Goal: Task Accomplishment & Management: Complete application form

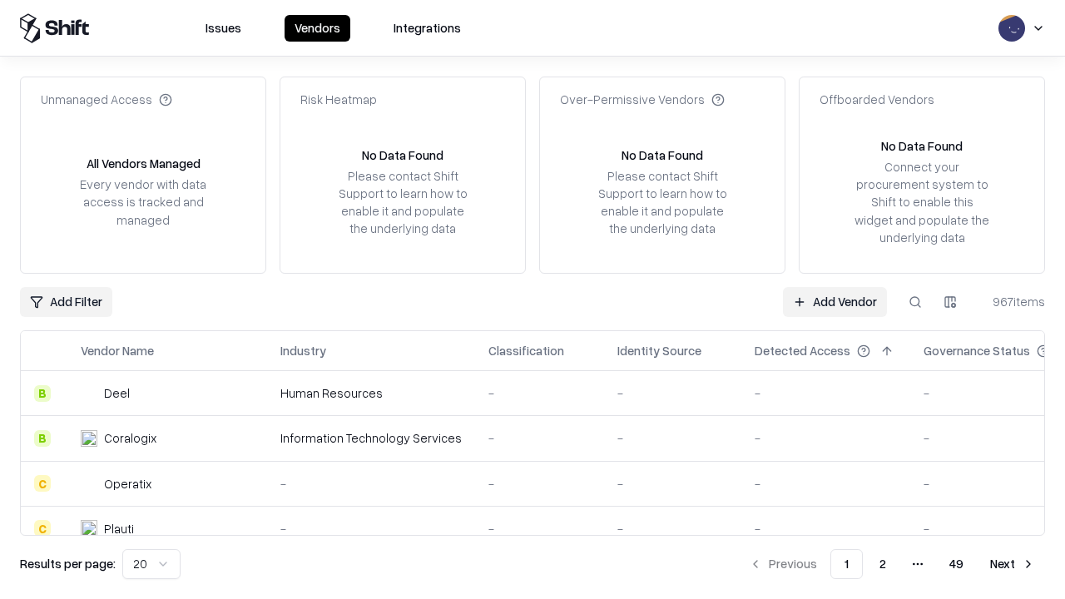
click at [835, 301] on link "Add Vendor" at bounding box center [835, 302] width 104 height 30
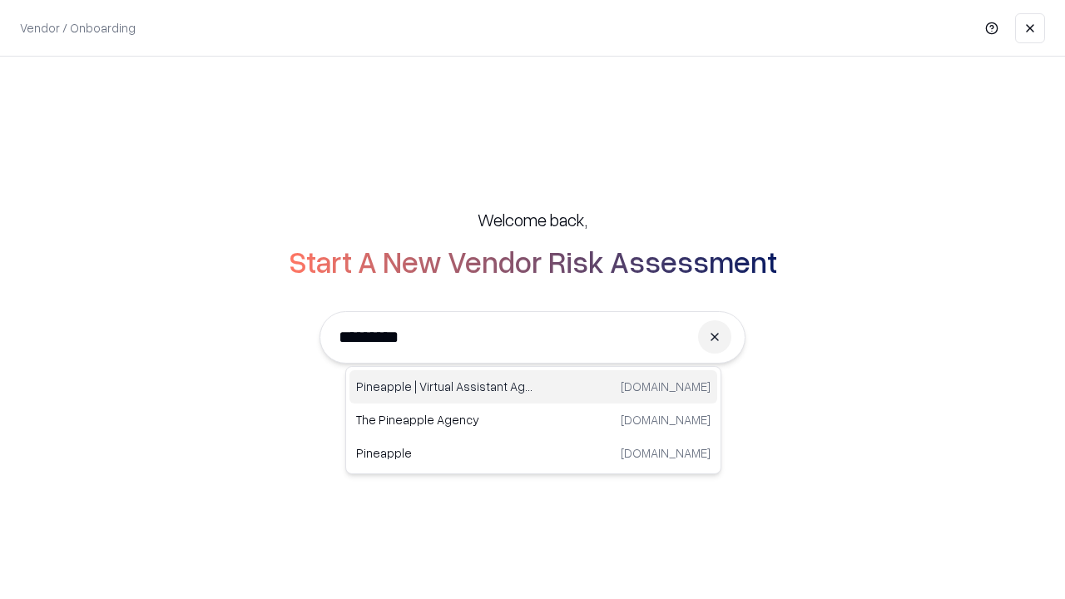
click at [534, 387] on div "Pineapple | Virtual Assistant Agency [DOMAIN_NAME]" at bounding box center [534, 386] width 368 height 33
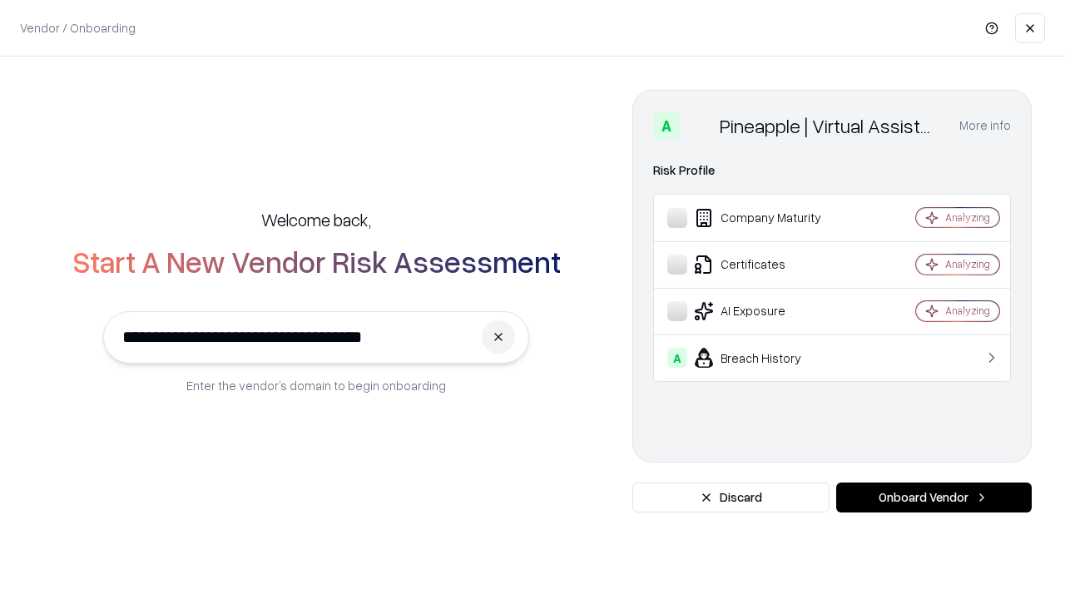
type input "**********"
click at [934, 498] on button "Onboard Vendor" at bounding box center [935, 498] width 196 height 30
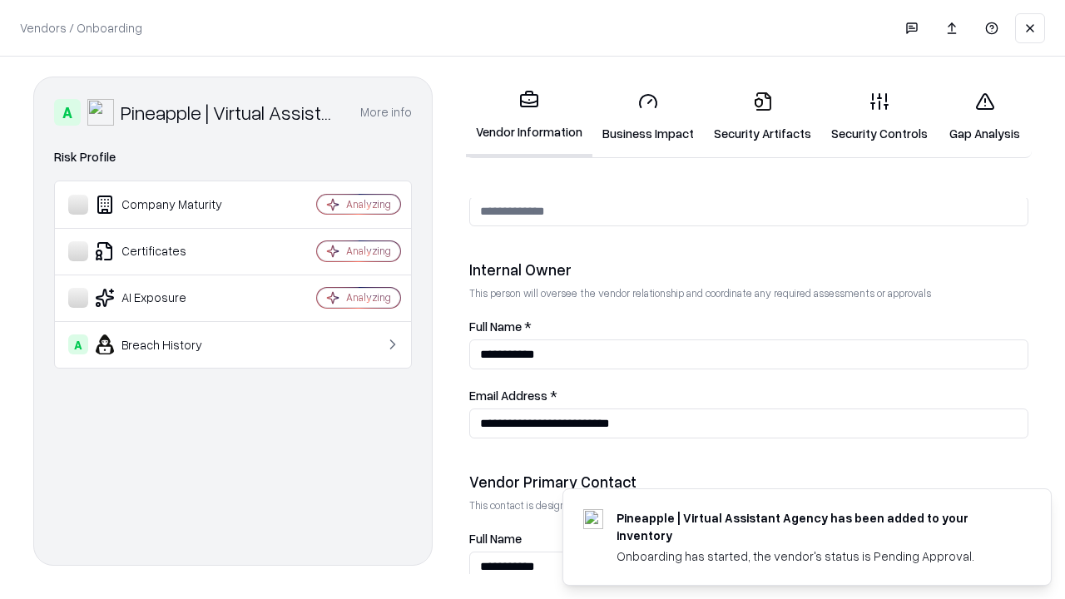
scroll to position [862, 0]
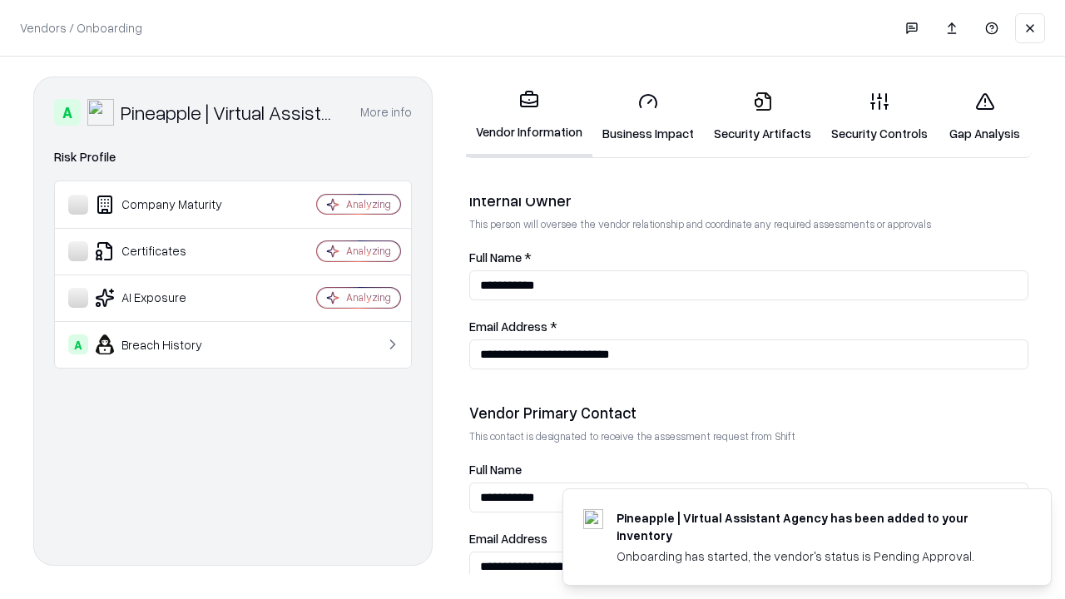
click at [648, 117] on link "Business Impact" at bounding box center [649, 116] width 112 height 77
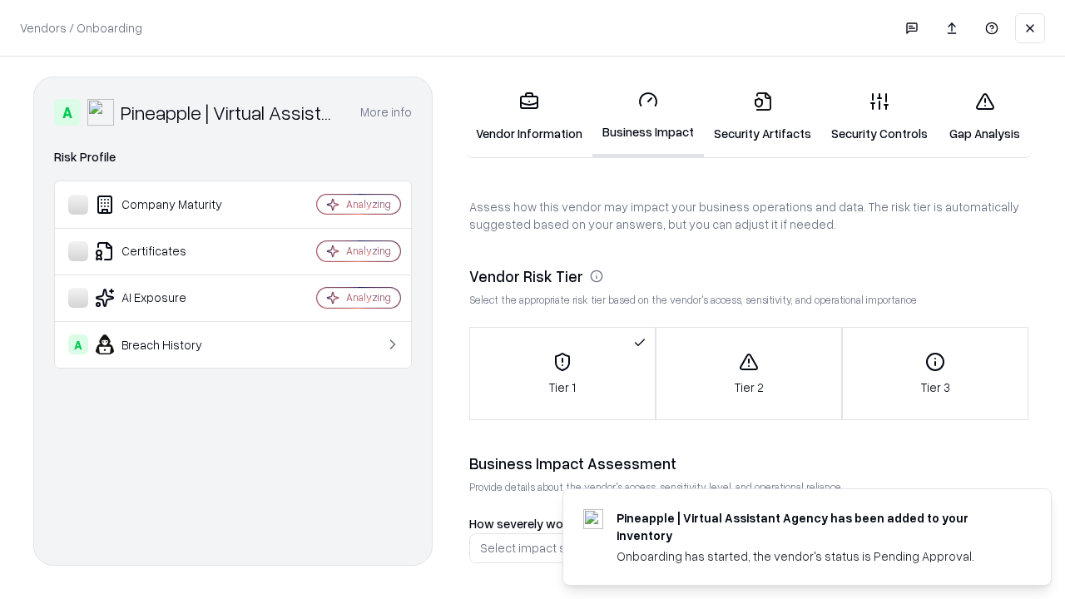
click at [762, 117] on link "Security Artifacts" at bounding box center [762, 116] width 117 height 77
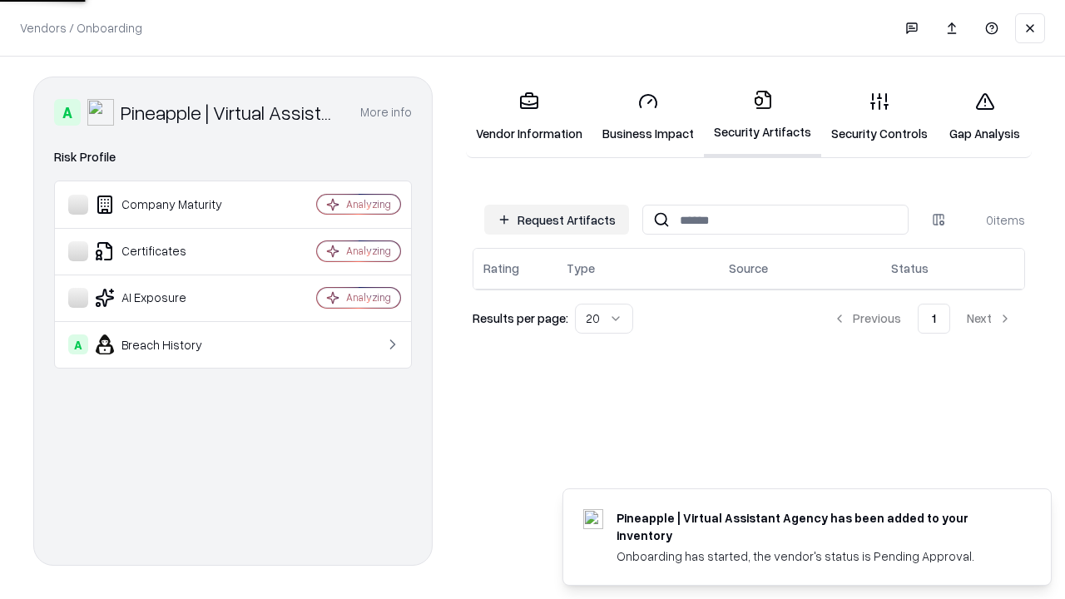
click at [557, 220] on button "Request Artifacts" at bounding box center [556, 220] width 145 height 30
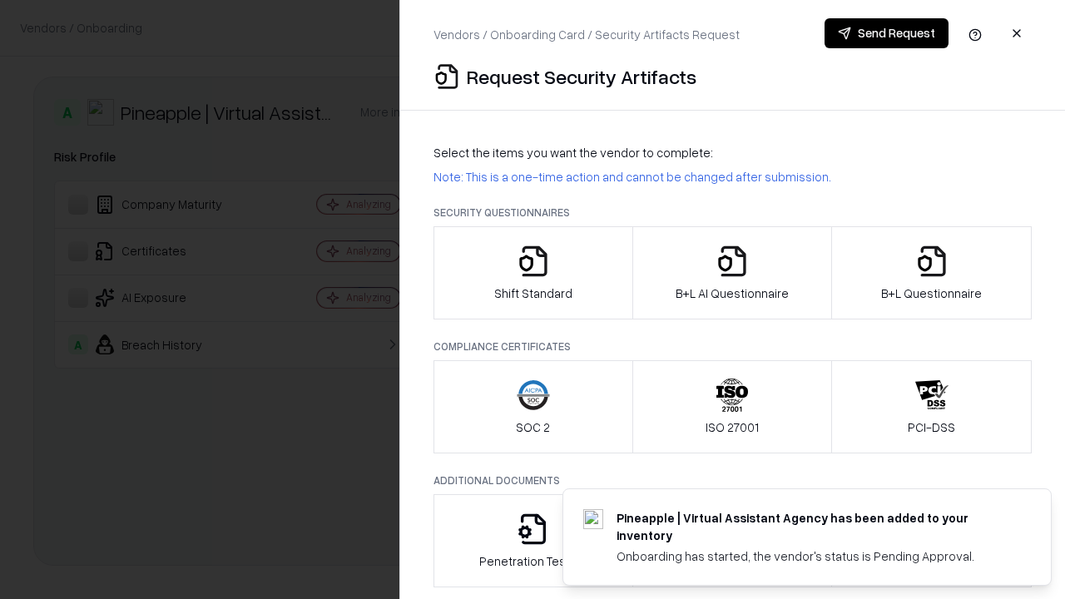
click at [533, 273] on icon "button" at bounding box center [533, 261] width 33 height 33
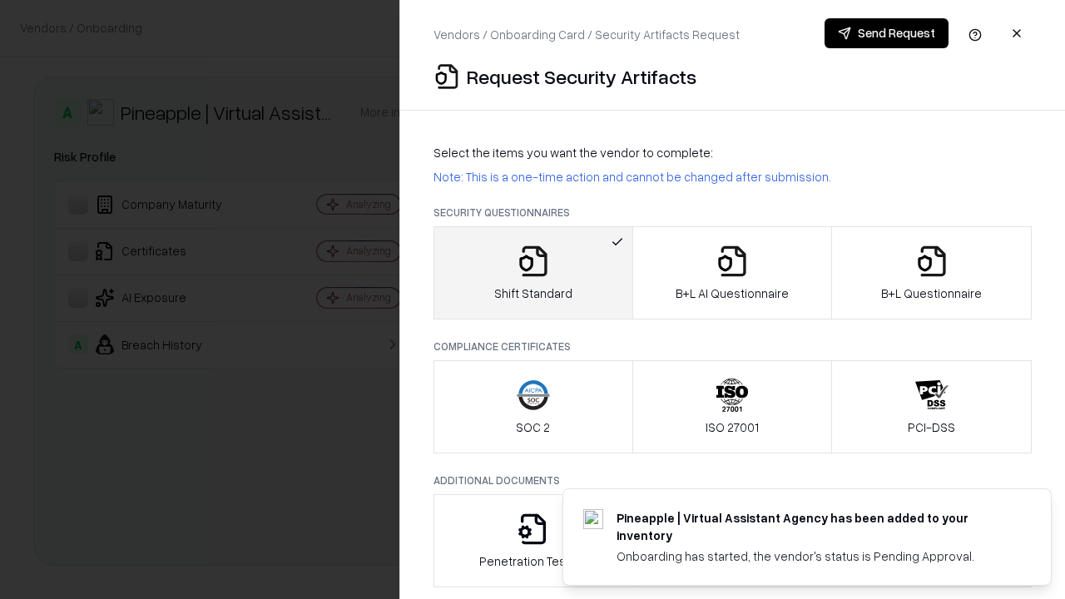
click at [886, 33] on button "Send Request" at bounding box center [887, 33] width 124 height 30
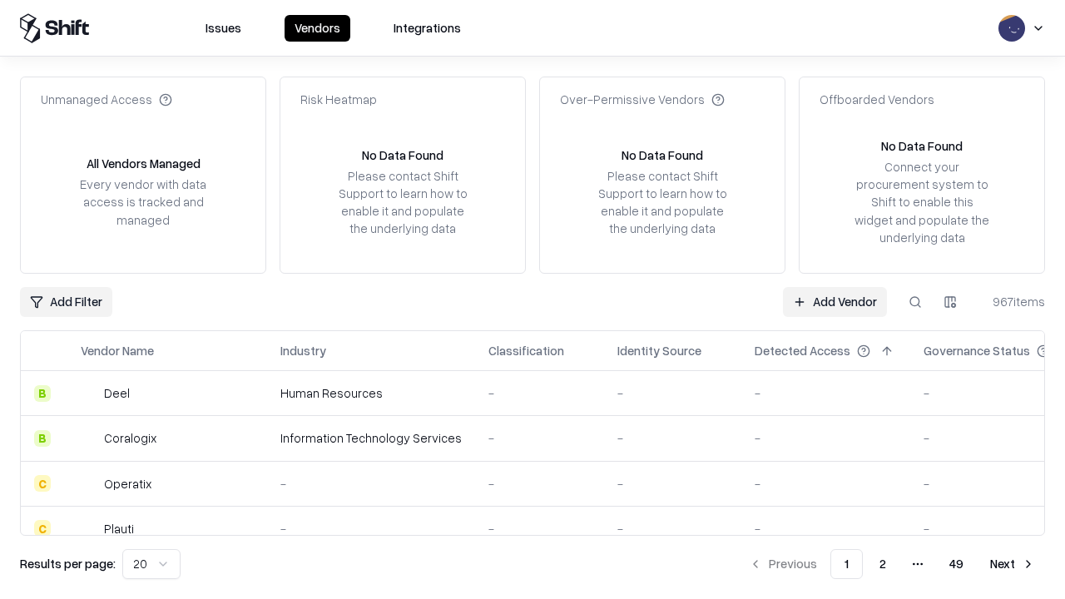
click at [916, 301] on button at bounding box center [916, 302] width 30 height 30
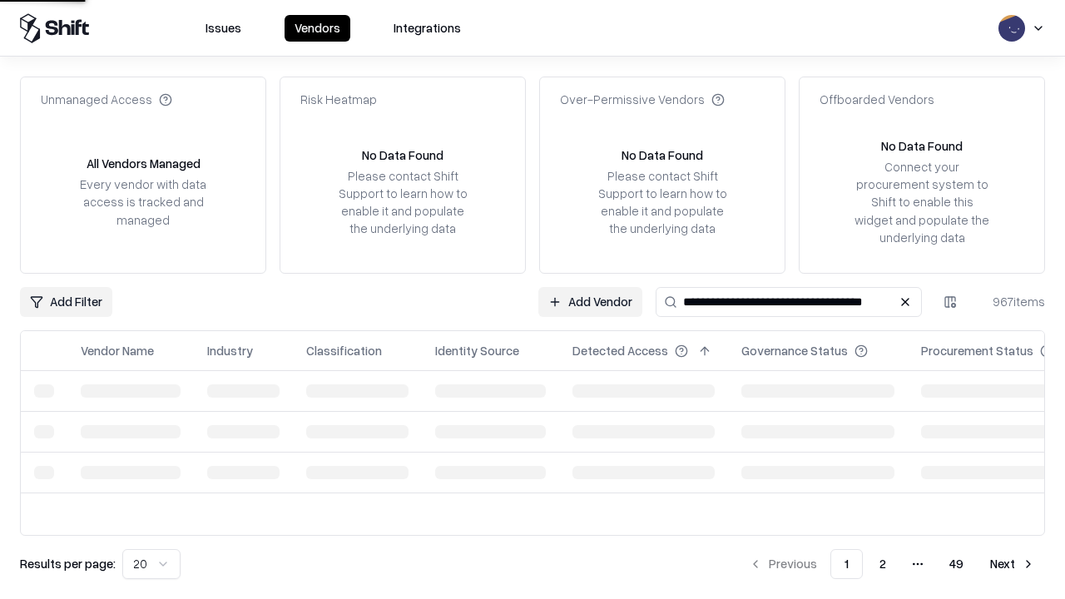
type input "**********"
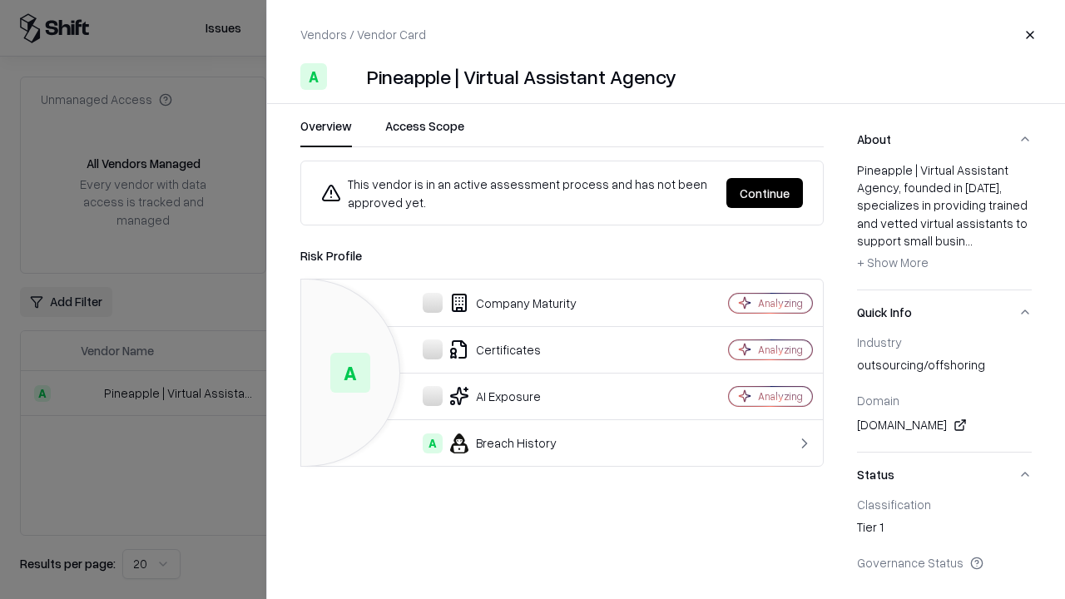
click at [765, 193] on button "Continue" at bounding box center [765, 193] width 77 height 30
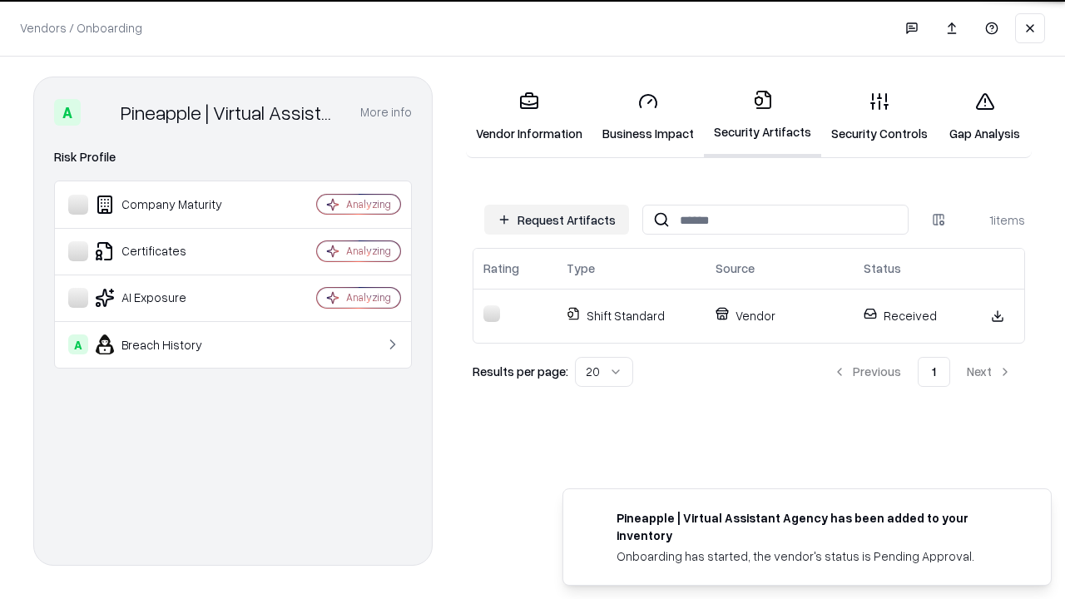
click at [880, 117] on link "Security Controls" at bounding box center [880, 116] width 117 height 77
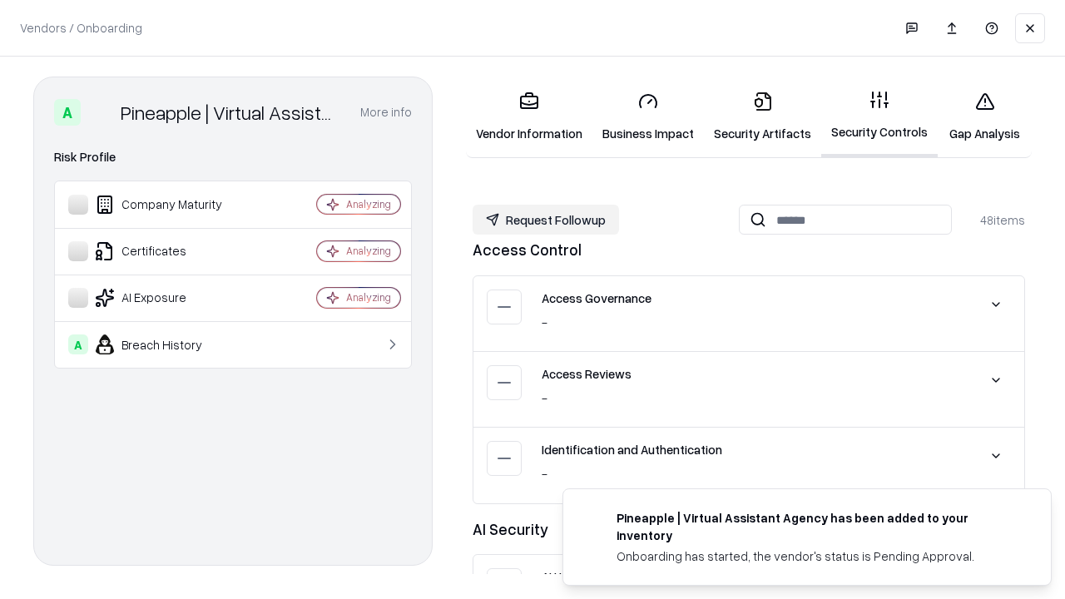
click at [546, 220] on button "Request Followup" at bounding box center [546, 220] width 147 height 30
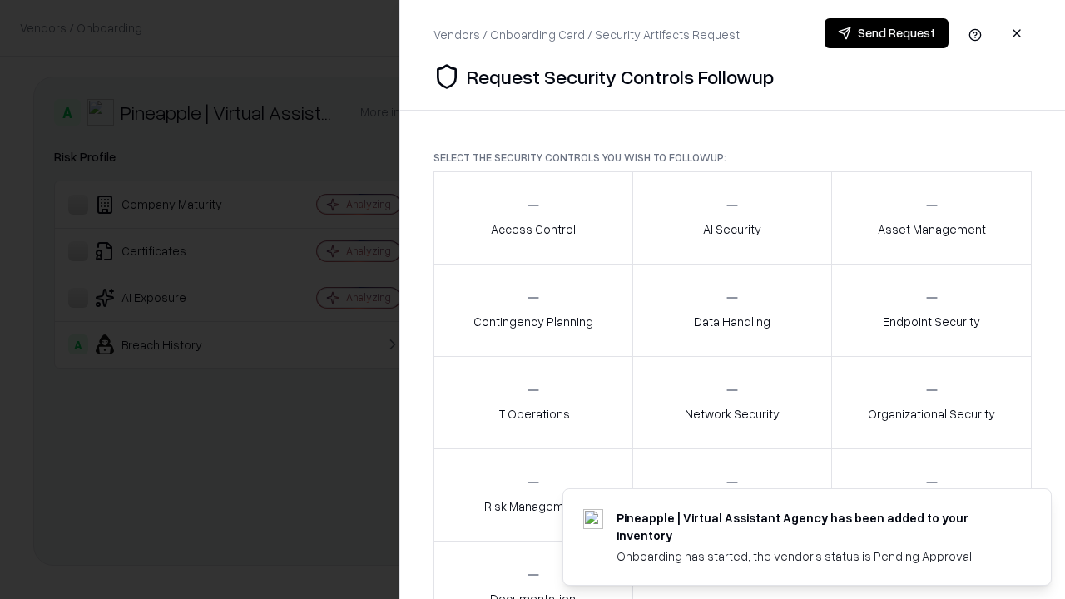
click at [533, 218] on div "Access Control" at bounding box center [533, 217] width 85 height 41
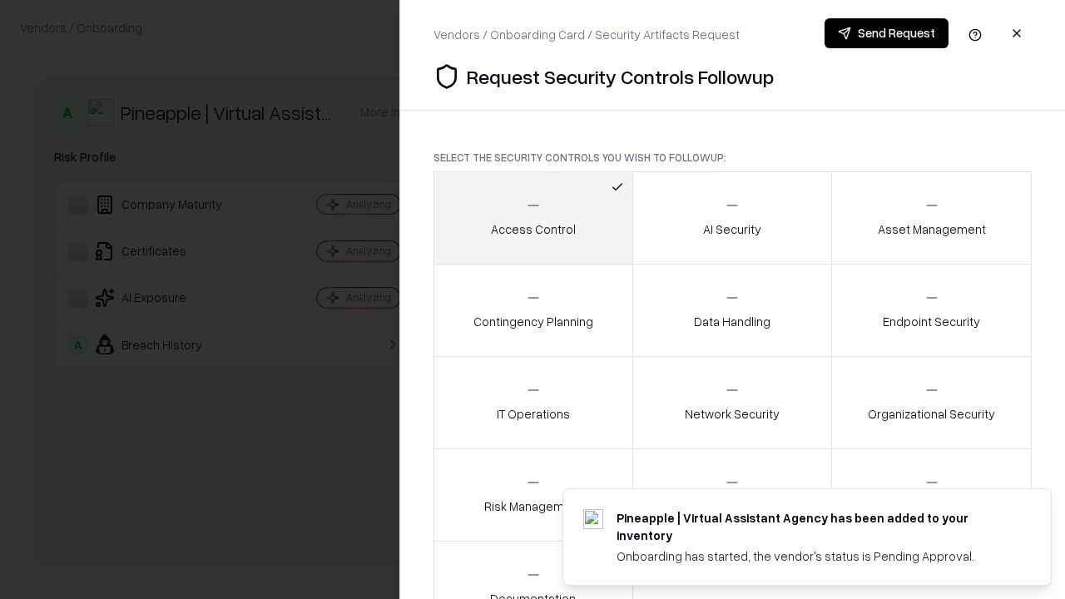
click at [886, 33] on button "Send Request" at bounding box center [887, 33] width 124 height 30
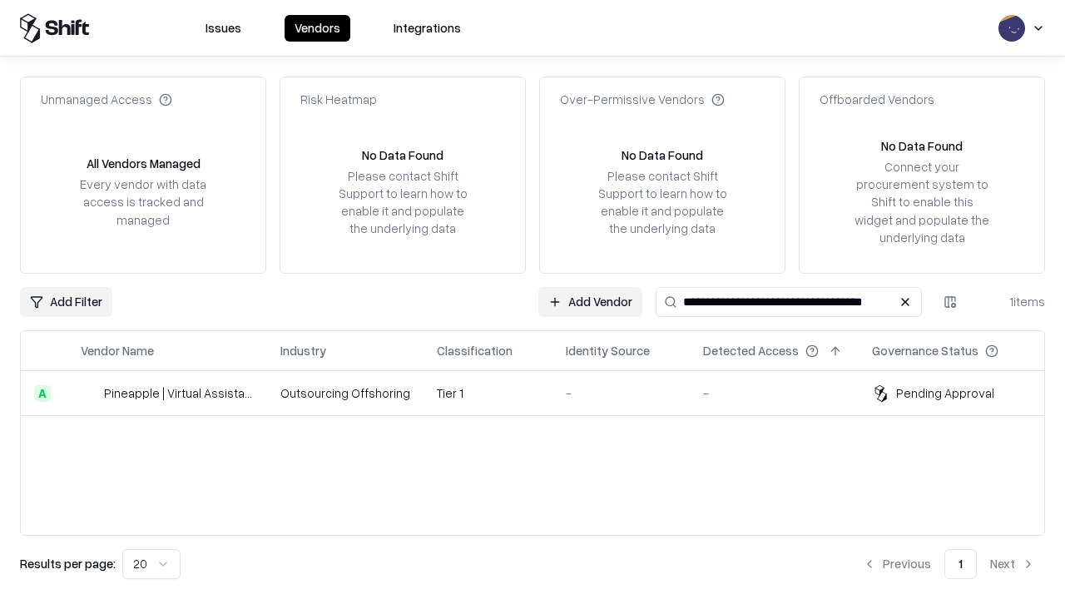
type input "**********"
click at [543, 393] on td "Tier 1" at bounding box center [488, 393] width 129 height 45
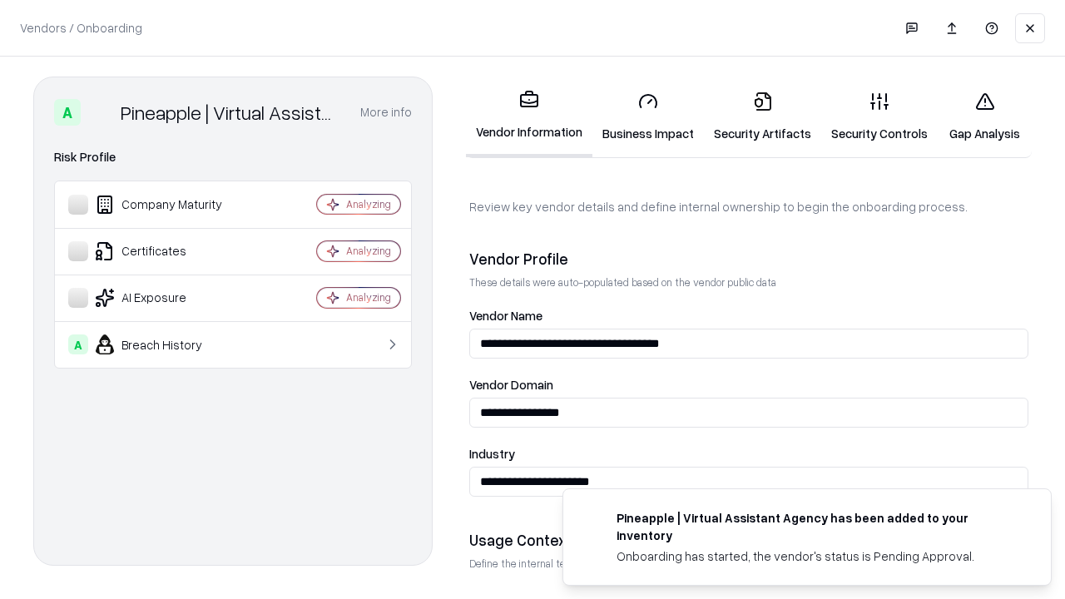
click at [985, 117] on link "Gap Analysis" at bounding box center [985, 116] width 94 height 77
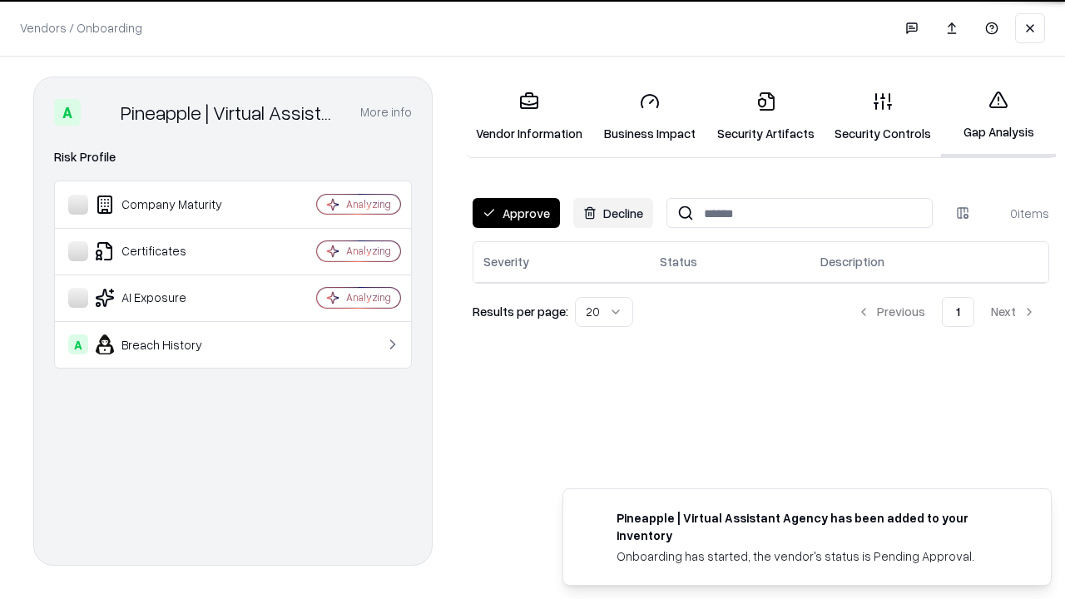
click at [516, 213] on button "Approve" at bounding box center [516, 213] width 87 height 30
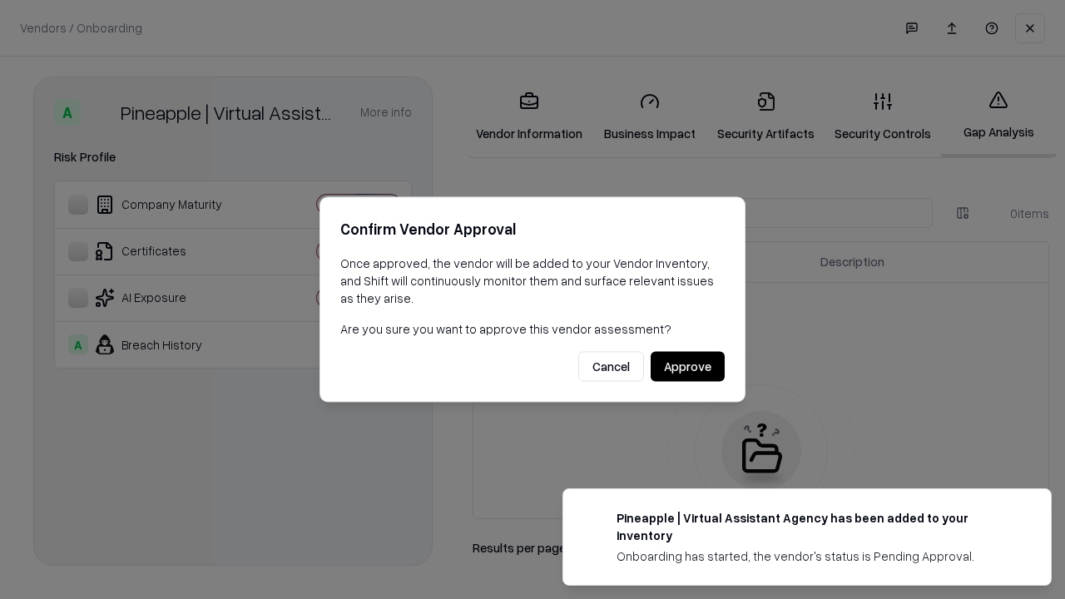
click at [688, 366] on button "Approve" at bounding box center [688, 367] width 74 height 30
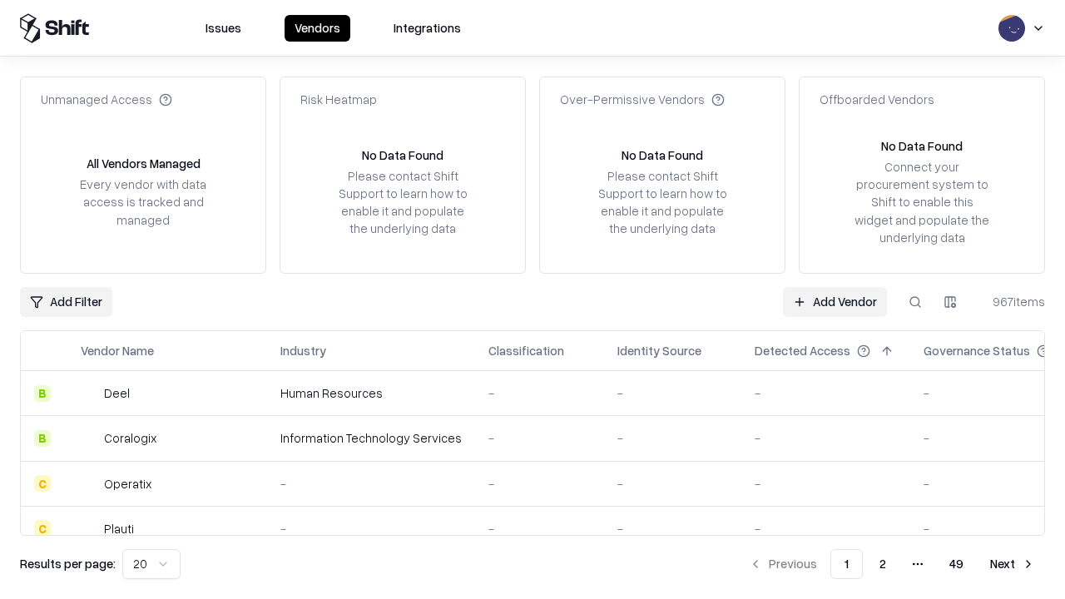
type input "**********"
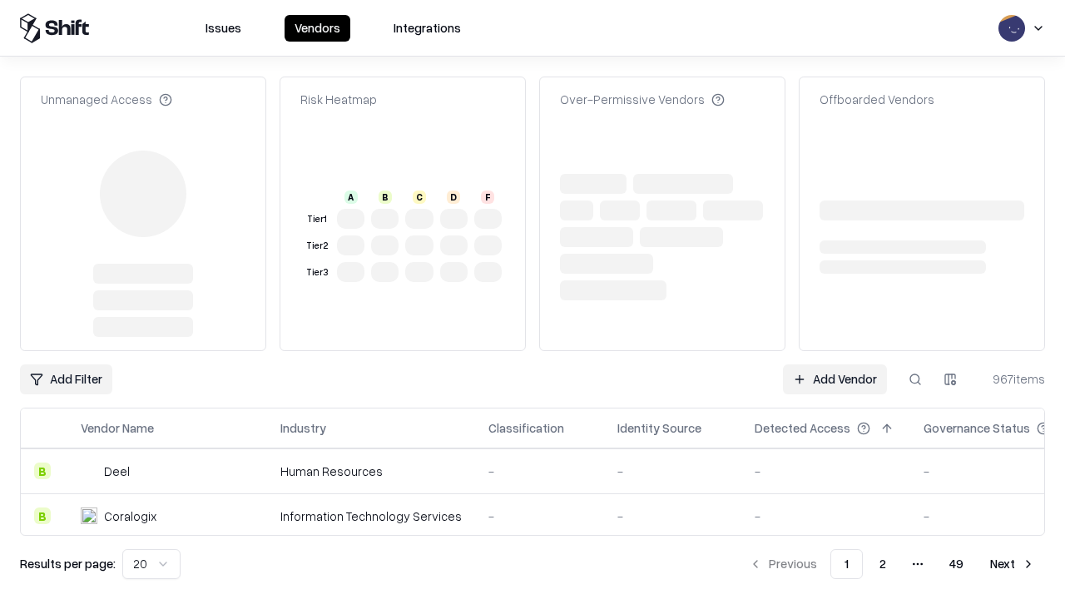
click at [835, 365] on link "Add Vendor" at bounding box center [835, 380] width 104 height 30
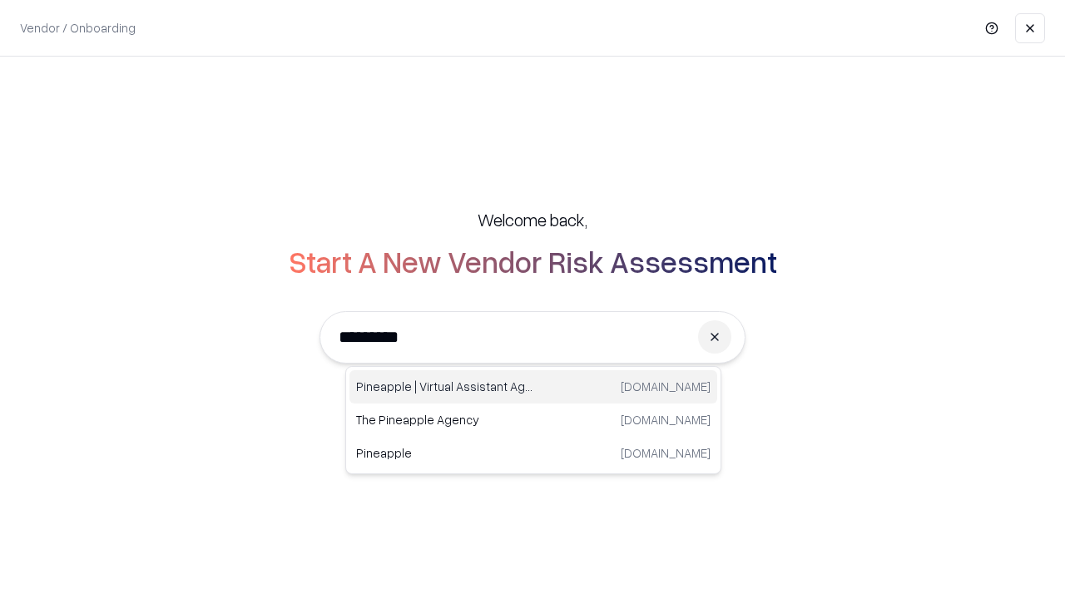
click at [534, 387] on div "Pineapple | Virtual Assistant Agency [DOMAIN_NAME]" at bounding box center [534, 386] width 368 height 33
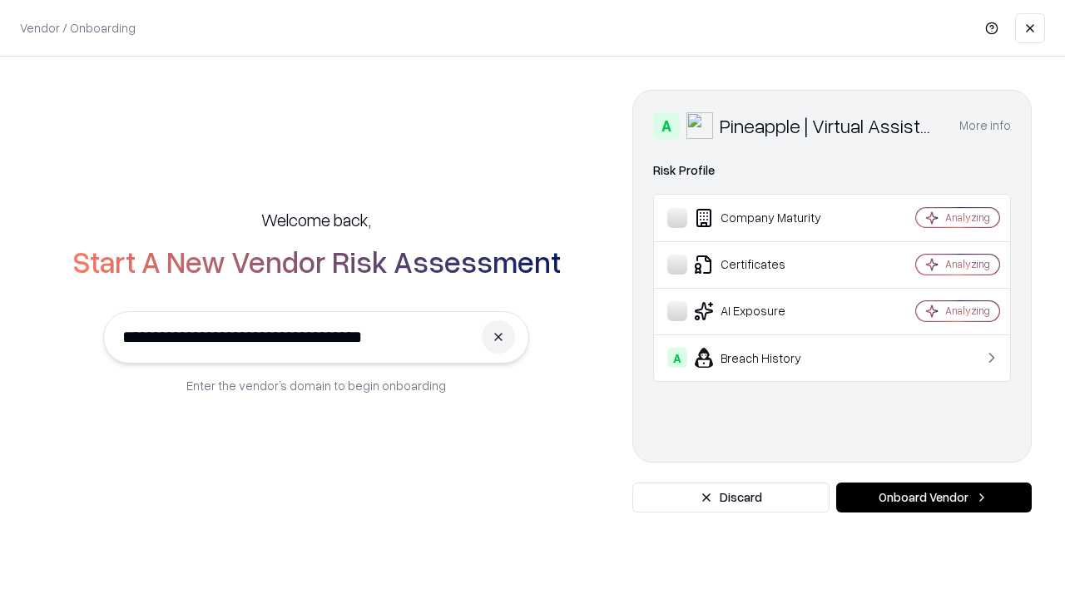
type input "**********"
click at [934, 498] on button "Onboard Vendor" at bounding box center [935, 498] width 196 height 30
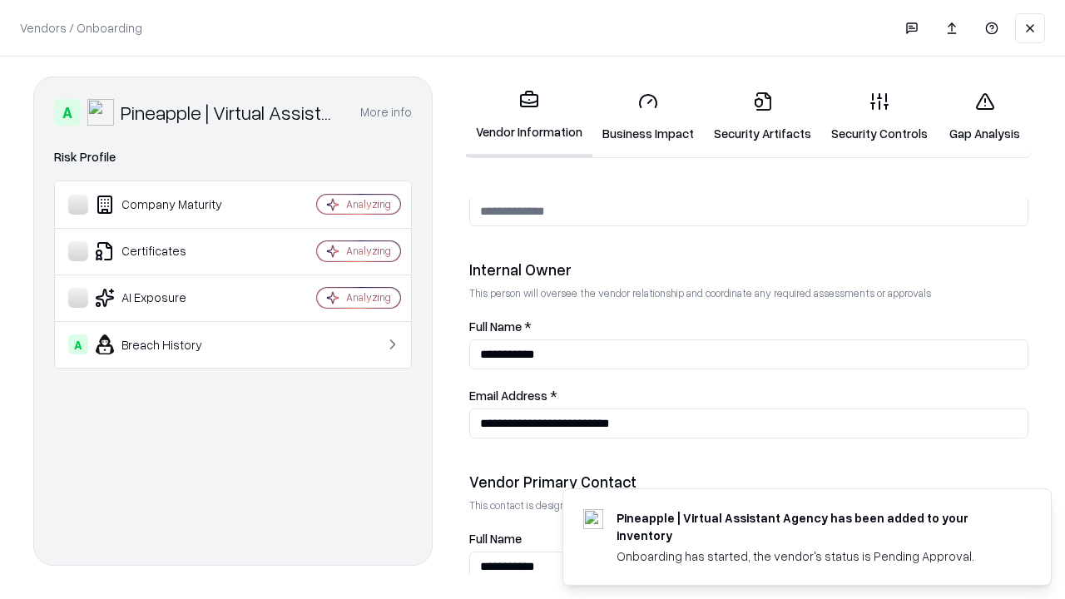
scroll to position [862, 0]
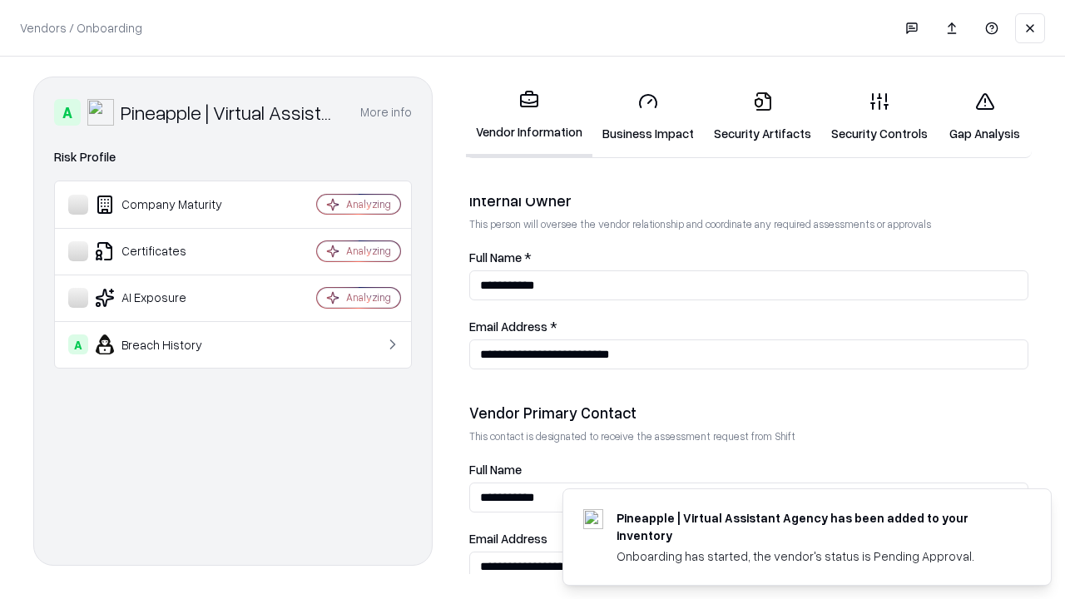
click at [985, 117] on link "Gap Analysis" at bounding box center [985, 116] width 94 height 77
